Goal: Information Seeking & Learning: Learn about a topic

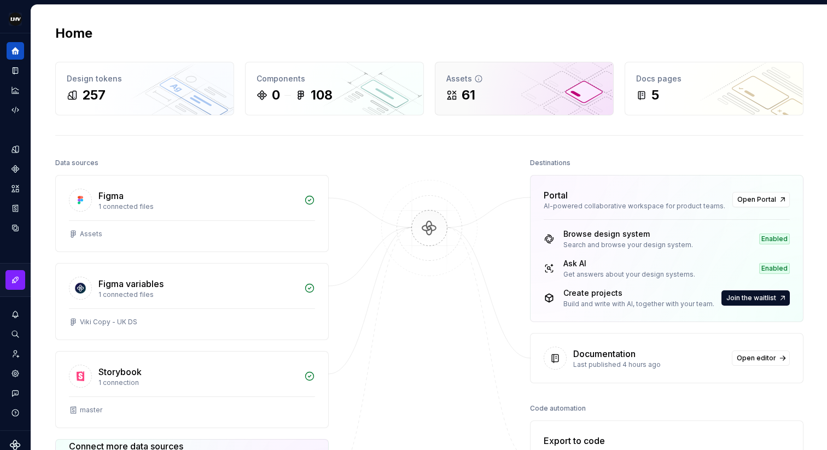
click at [494, 75] on div "Assets" at bounding box center [524, 78] width 156 height 11
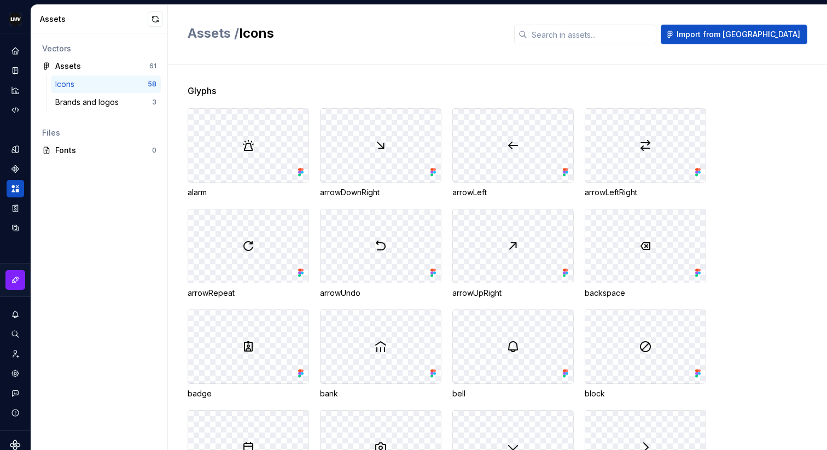
click at [253, 145] on img at bounding box center [248, 145] width 13 height 13
click at [15, 171] on icon "Components" at bounding box center [14, 168] width 7 height 7
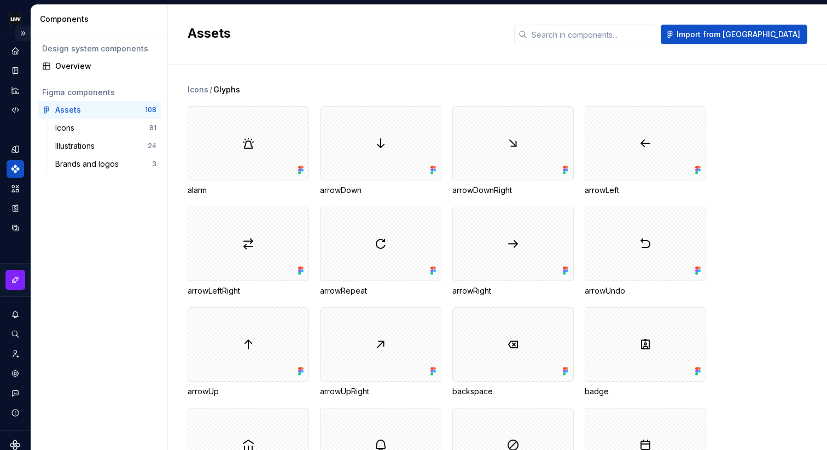
click at [24, 33] on button "Expand sidebar" at bounding box center [22, 33] width 15 height 15
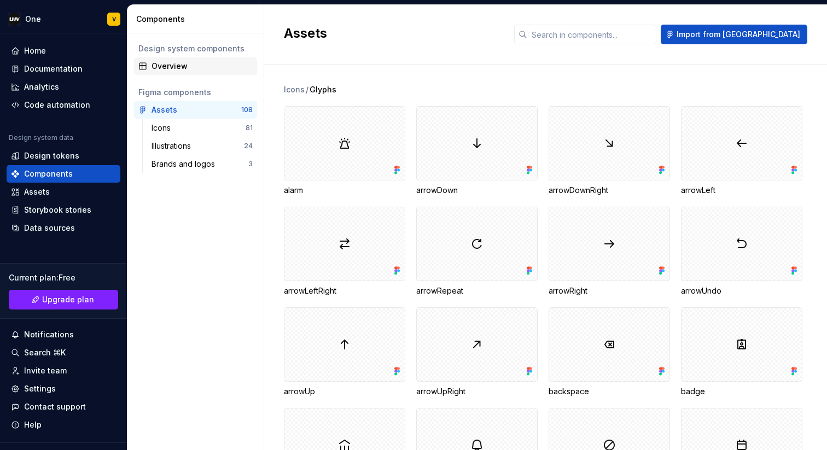
click at [193, 63] on div "Overview" at bounding box center [201, 66] width 101 height 11
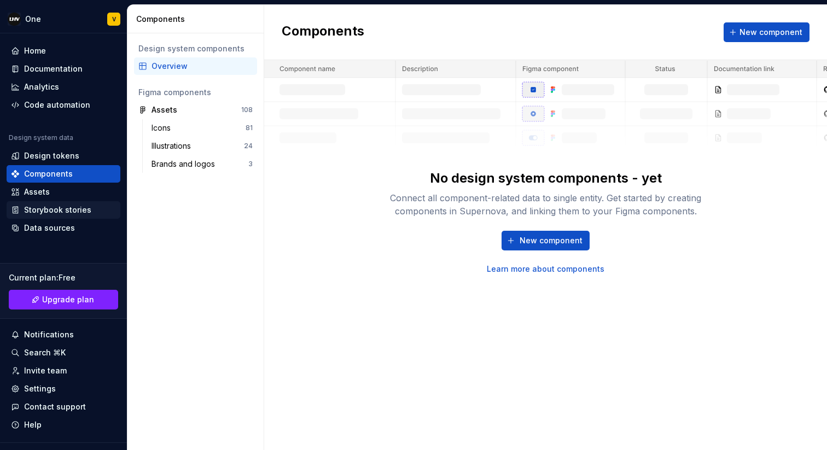
click at [77, 210] on div "Storybook stories" at bounding box center [57, 209] width 67 height 11
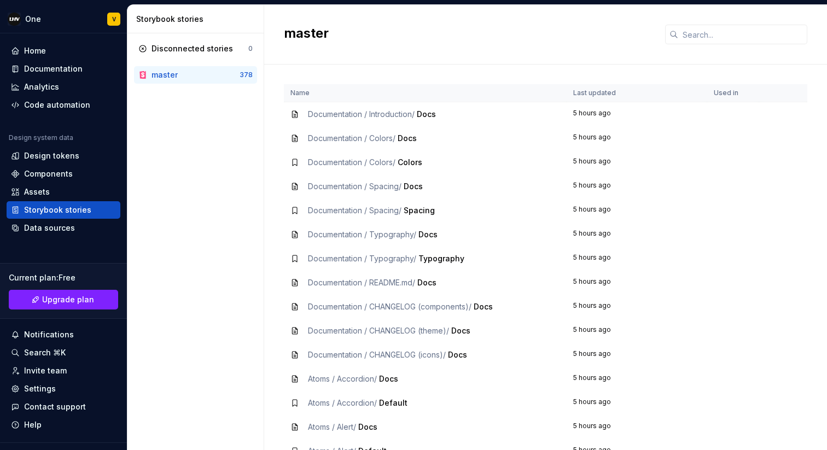
click at [379, 115] on span "Documentation / Introduction /" at bounding box center [361, 113] width 107 height 9
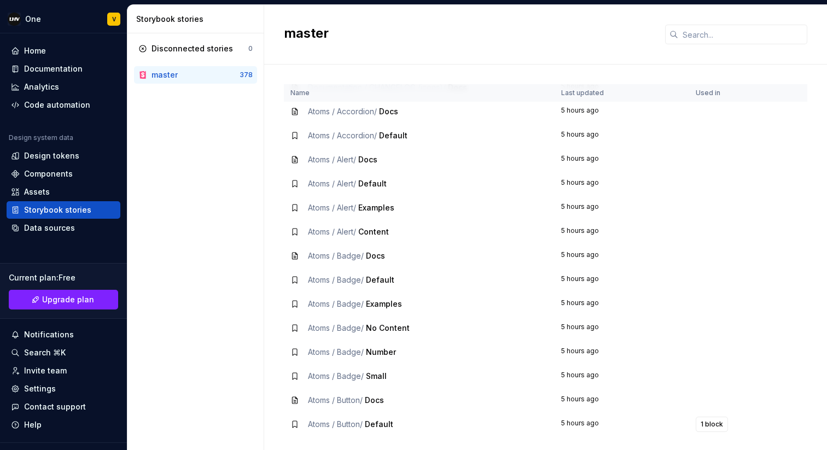
scroll to position [440, 0]
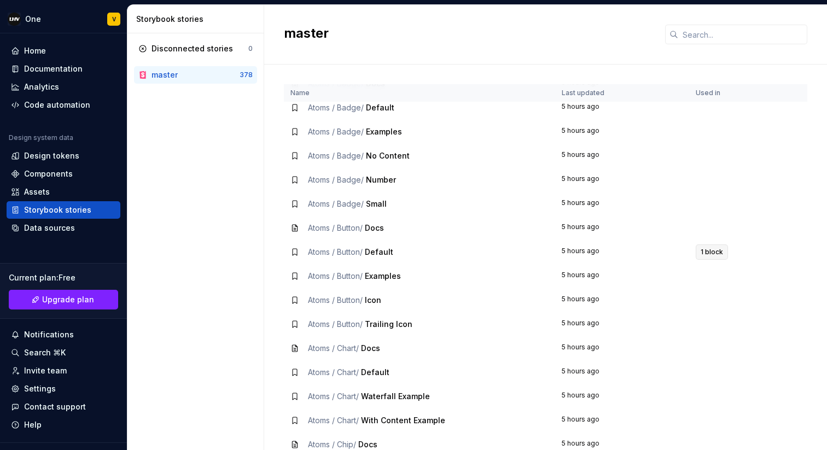
click at [711, 248] on span "1 block" at bounding box center [711, 252] width 22 height 9
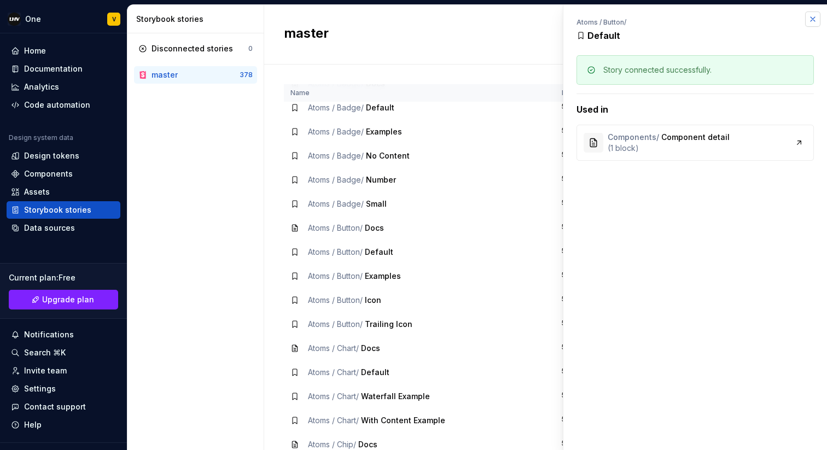
click at [815, 21] on button "button" at bounding box center [812, 18] width 15 height 15
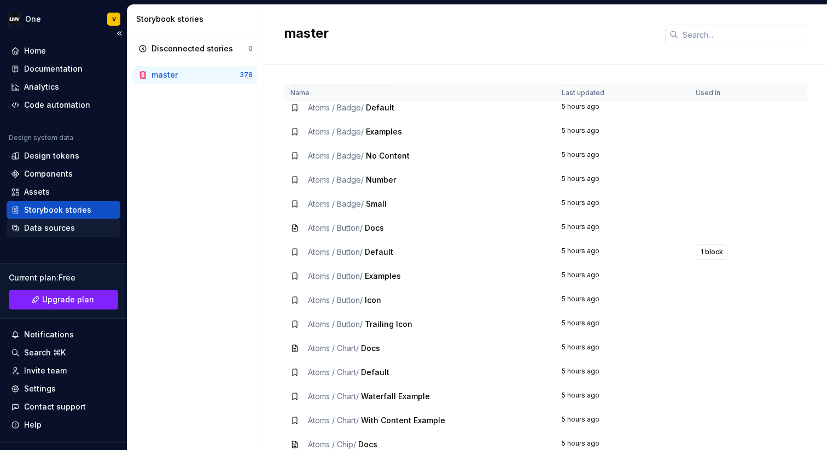
click at [71, 224] on div "Data sources" at bounding box center [49, 228] width 51 height 11
